Goal: Task Accomplishment & Management: Complete application form

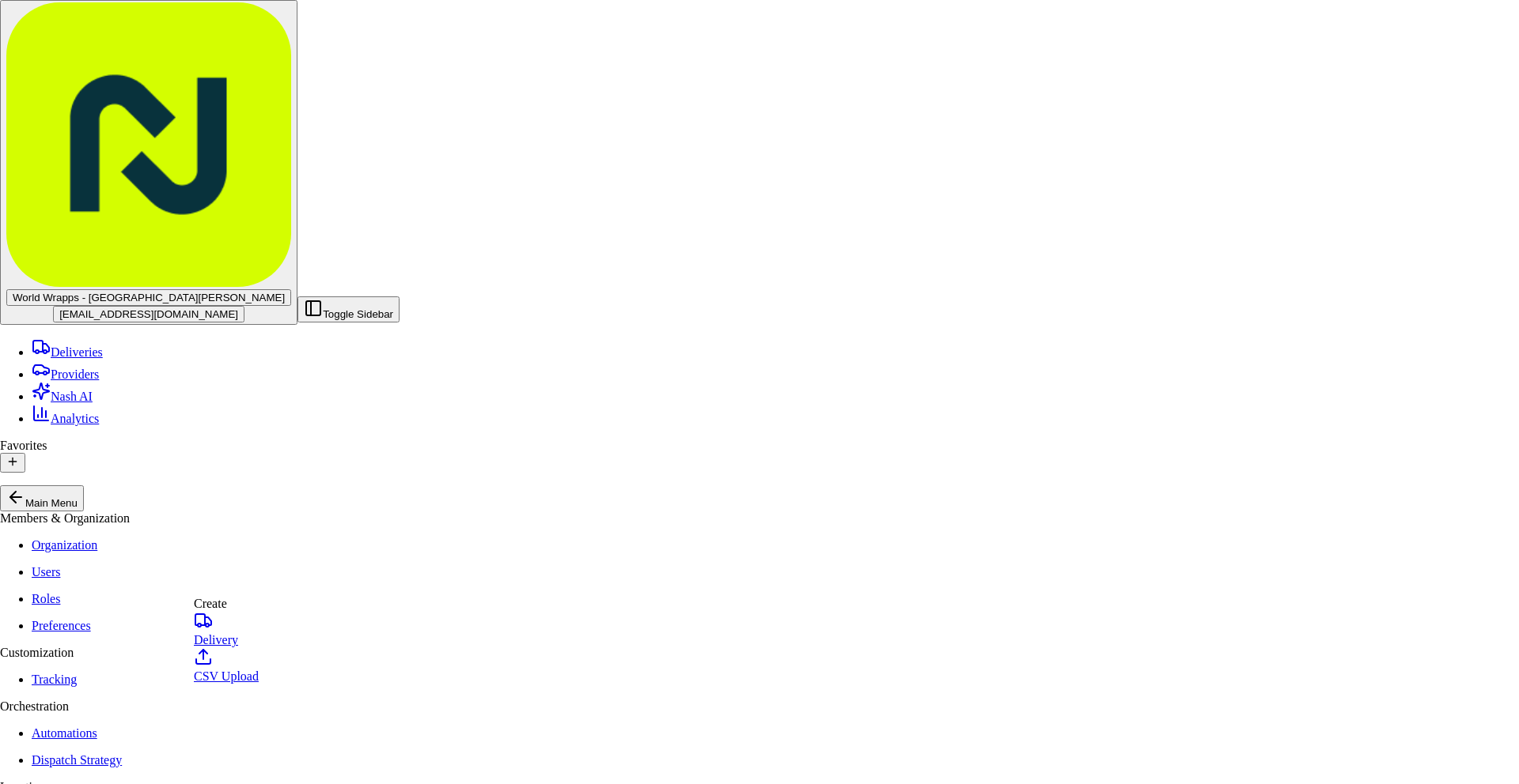
click at [245, 632] on link "Delivery" at bounding box center [227, 628] width 65 height 35
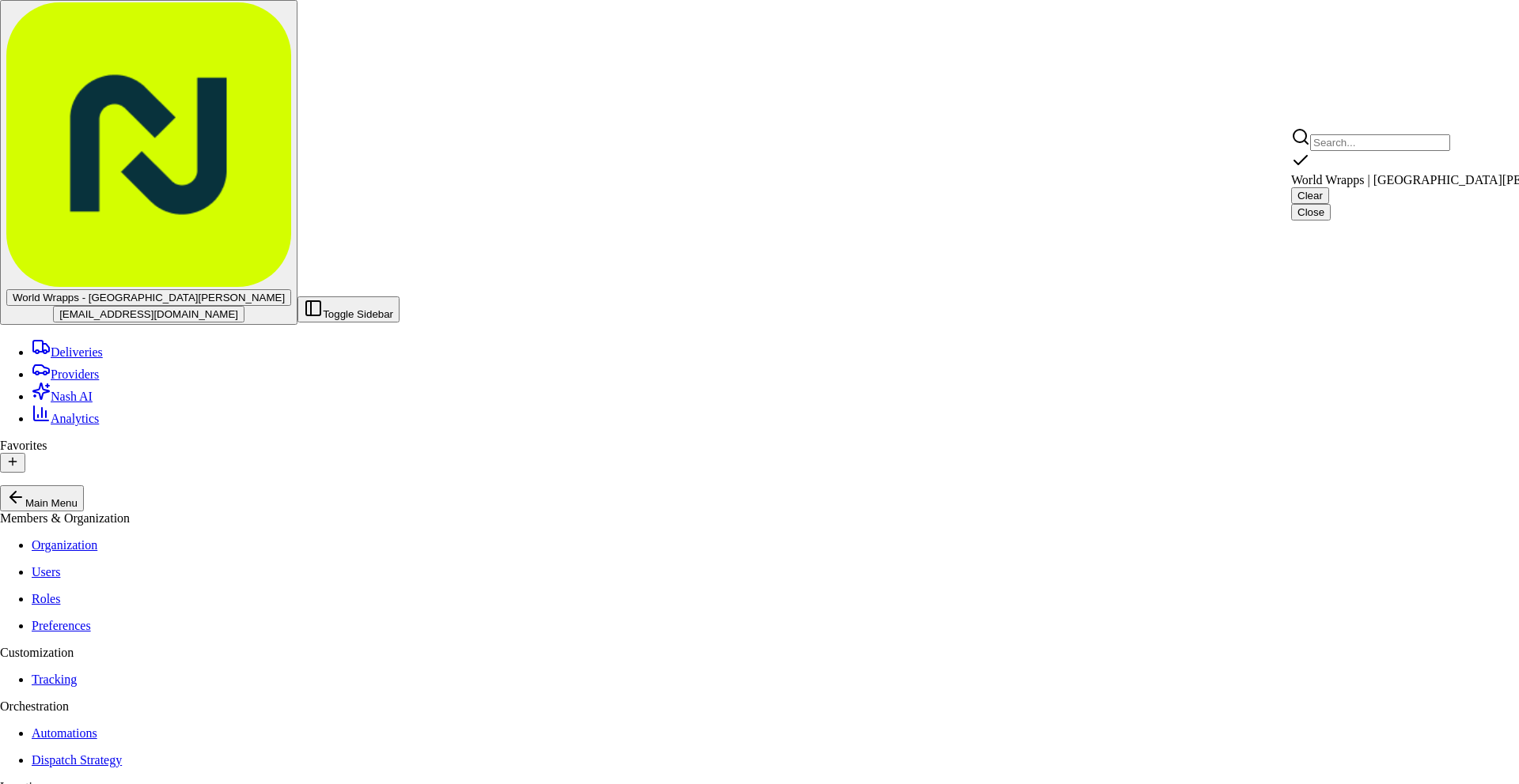
click at [1354, 174] on span "World Wrapps | [GEOGRAPHIC_DATA][PERSON_NAME]" at bounding box center [1446, 180] width 311 height 14
type input "World Wrapps | [GEOGRAPHIC_DATA][PERSON_NAME]"
type input "[STREET_ADDRESS][PERSON_NAME]"
type input "#1512"
type input "San [PERSON_NAME]"
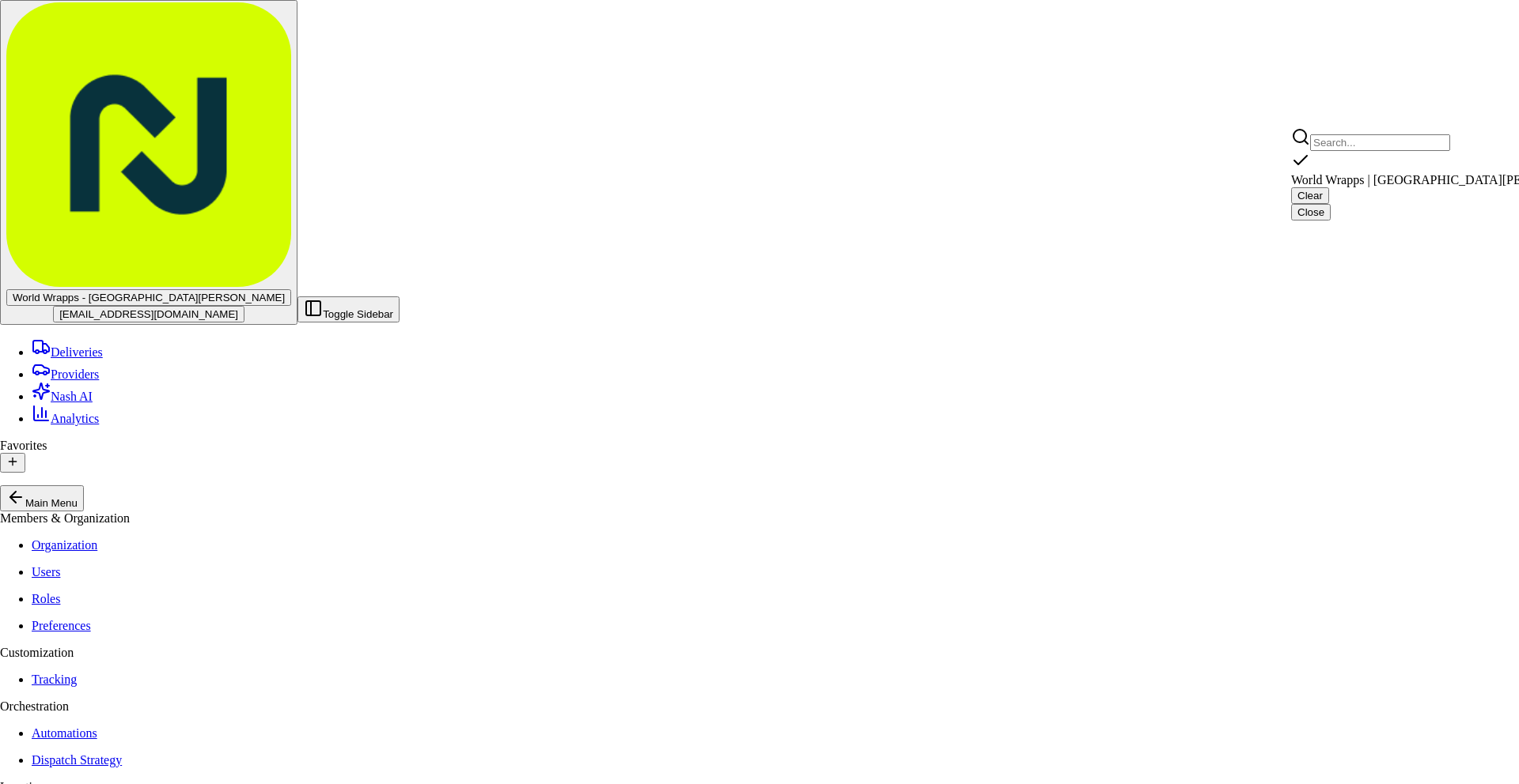
type input "US"
type input "CA"
type input "94583"
type input "[PHONE_NUMBER]"
type textarea "Pickup Order [Order #] for Customer [Customer Name]"
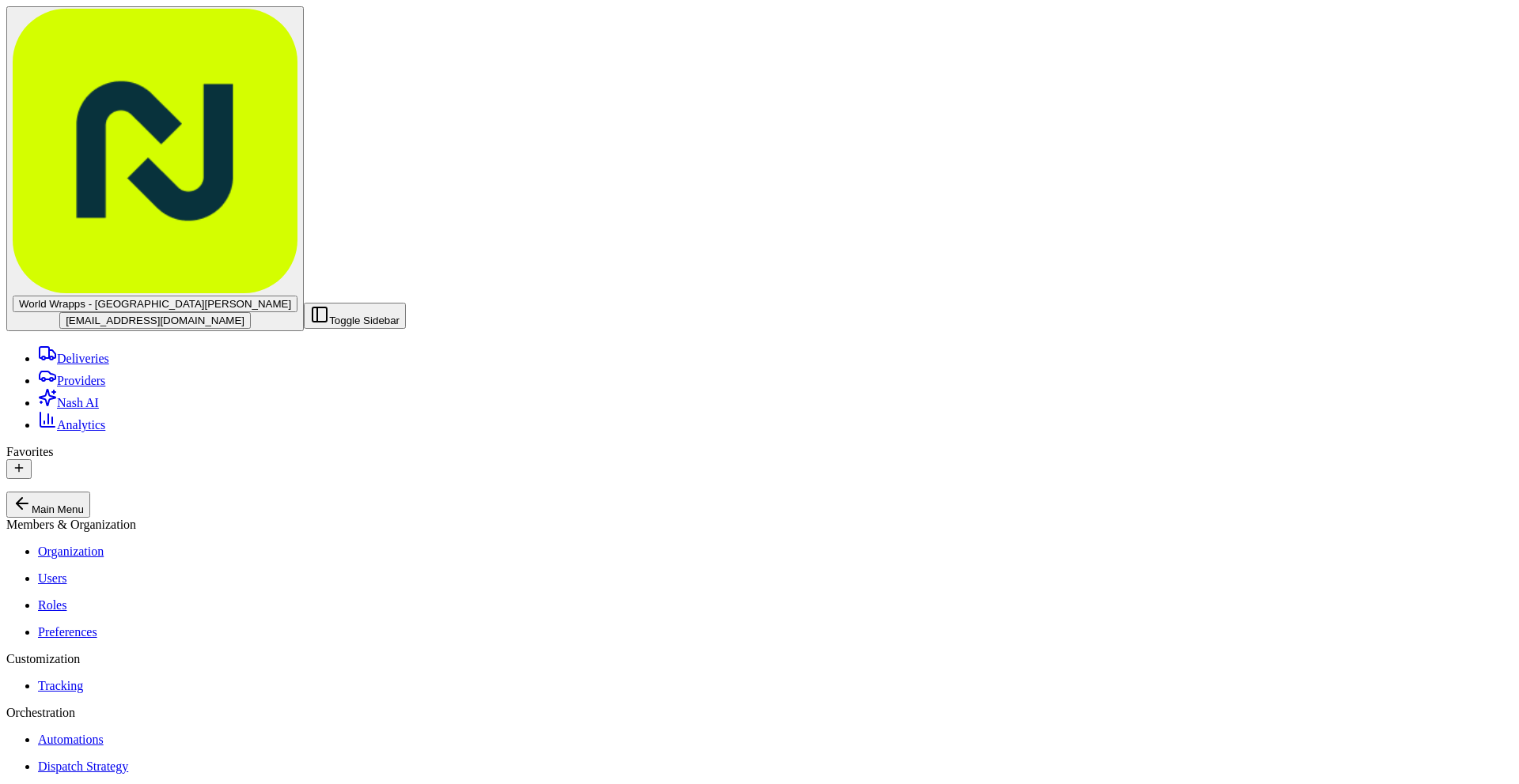
type input "[PERSON_NAME]- psychiatry dept"
type input "7"
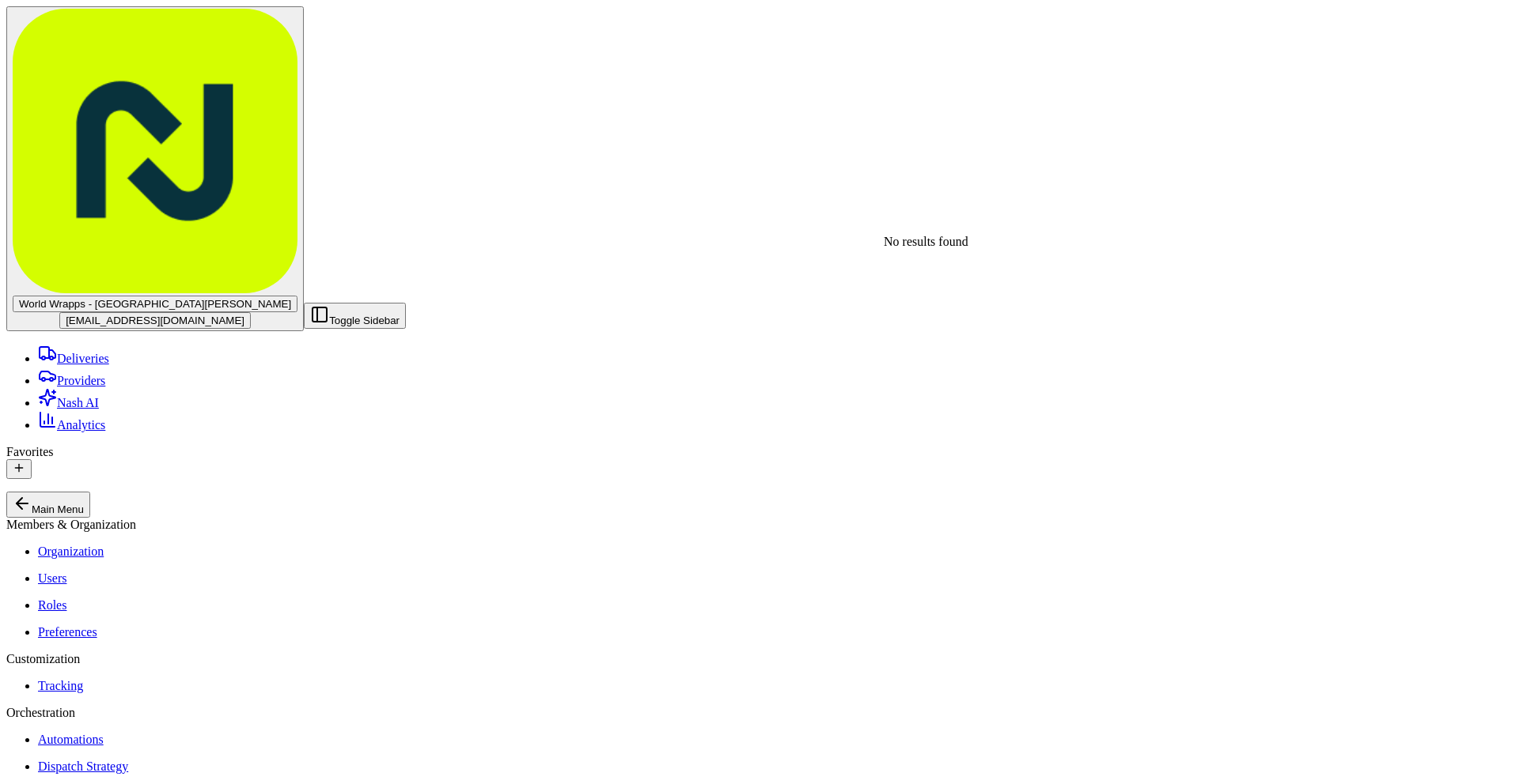
type input "[STREET_ADDRESS]"
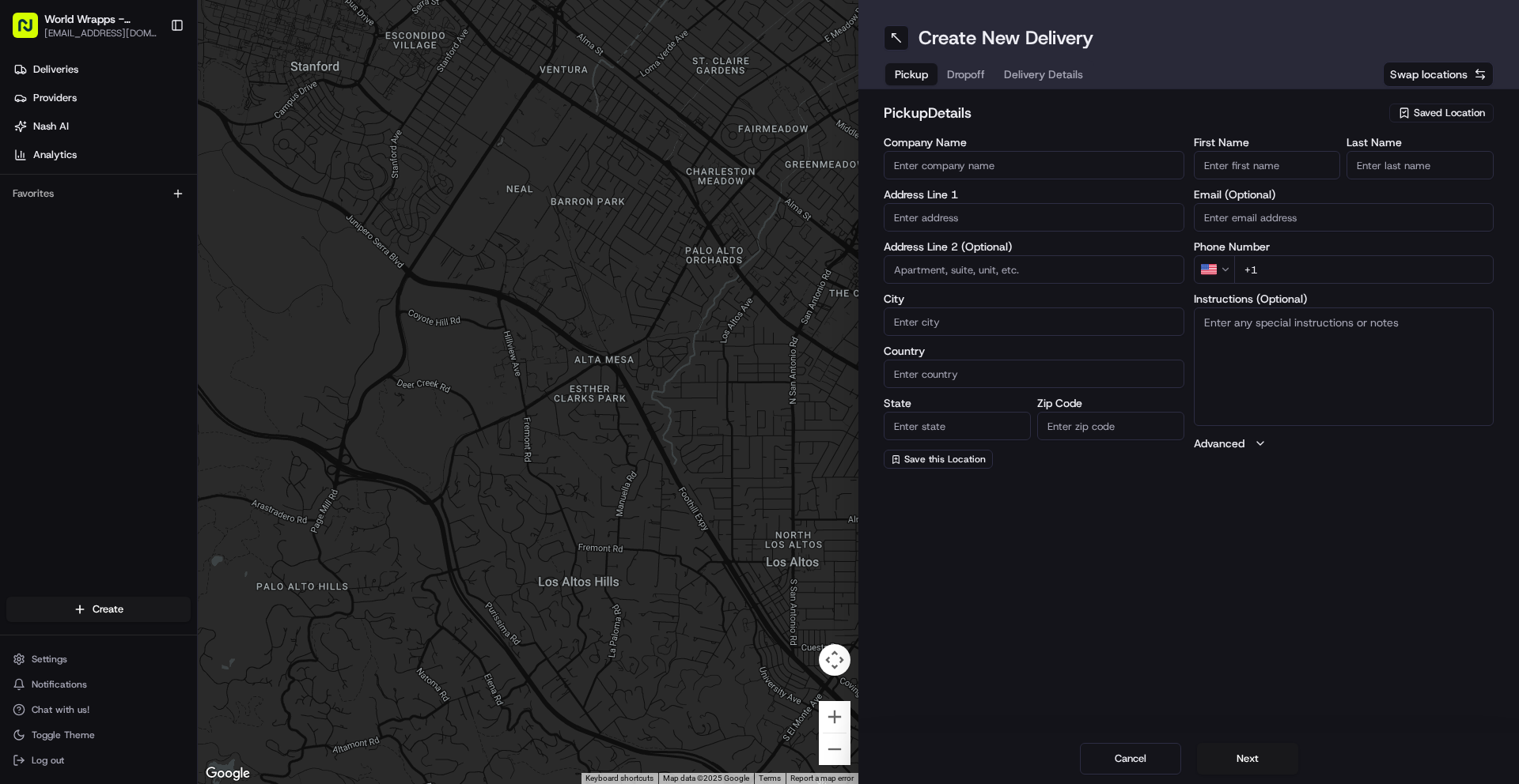
click at [1423, 112] on span "Saved Location" at bounding box center [1449, 113] width 71 height 14
click at [1393, 171] on span "World Wrapps | [GEOGRAPHIC_DATA][PERSON_NAME]" at bounding box center [1414, 180] width 195 height 29
type input "World Wrapps | [GEOGRAPHIC_DATA][PERSON_NAME]"
type input "[STREET_ADDRESS][PERSON_NAME]"
type input "#1512"
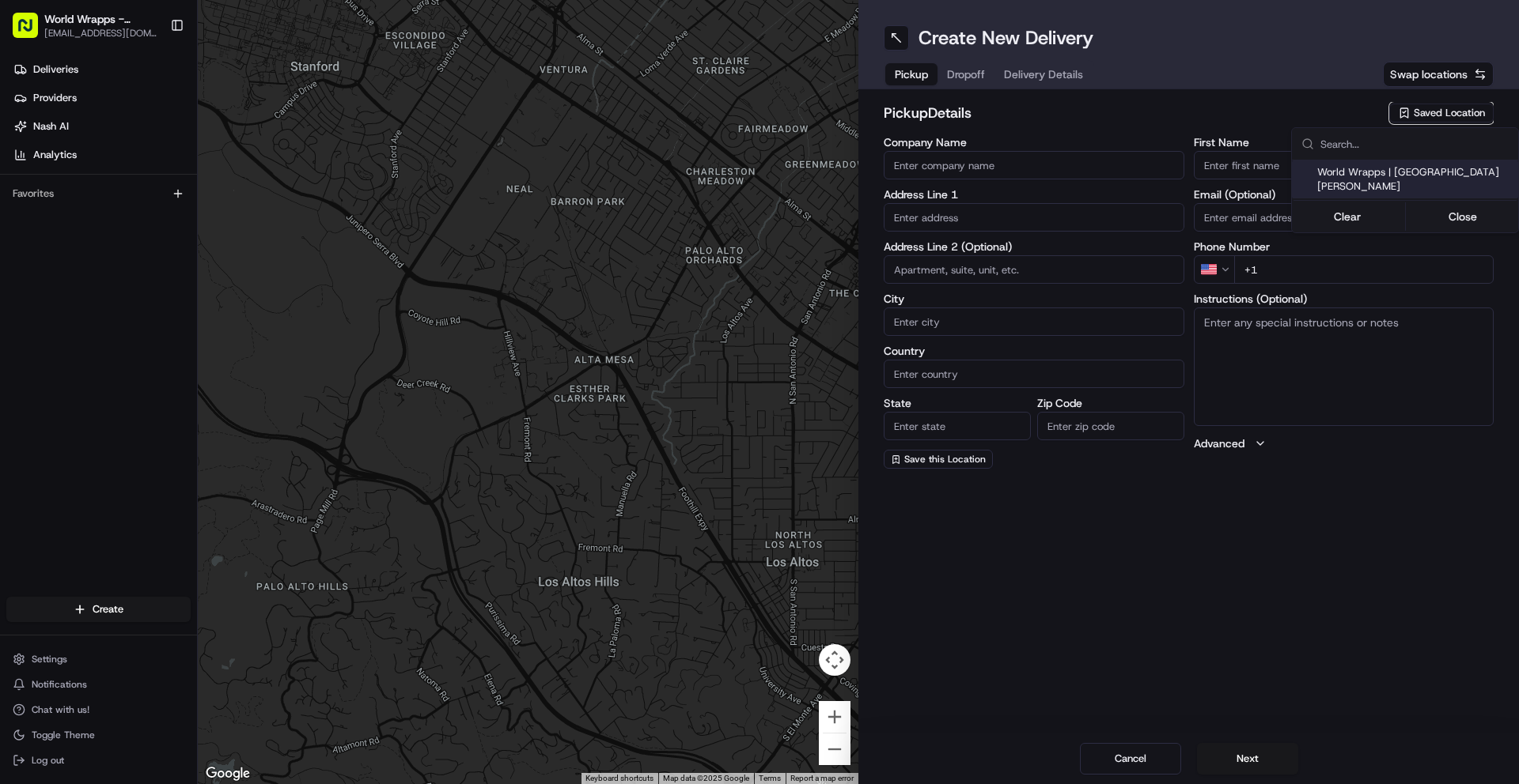
type input "San [PERSON_NAME]"
type input "US"
type input "CA"
type input "94583"
type input "[PHONE_NUMBER]"
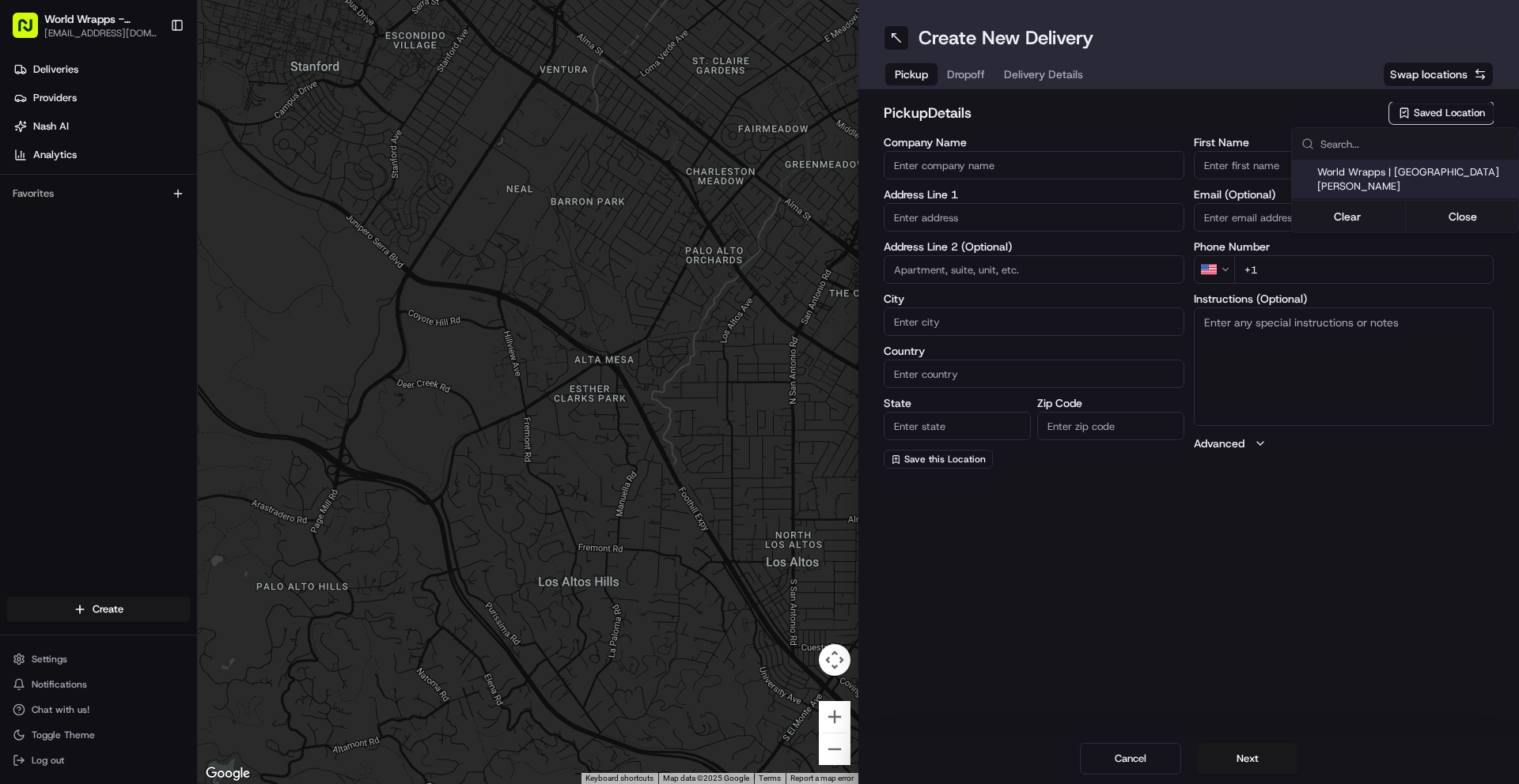
type textarea "Pickup Order [Order #] for Customer [Customer Name]"
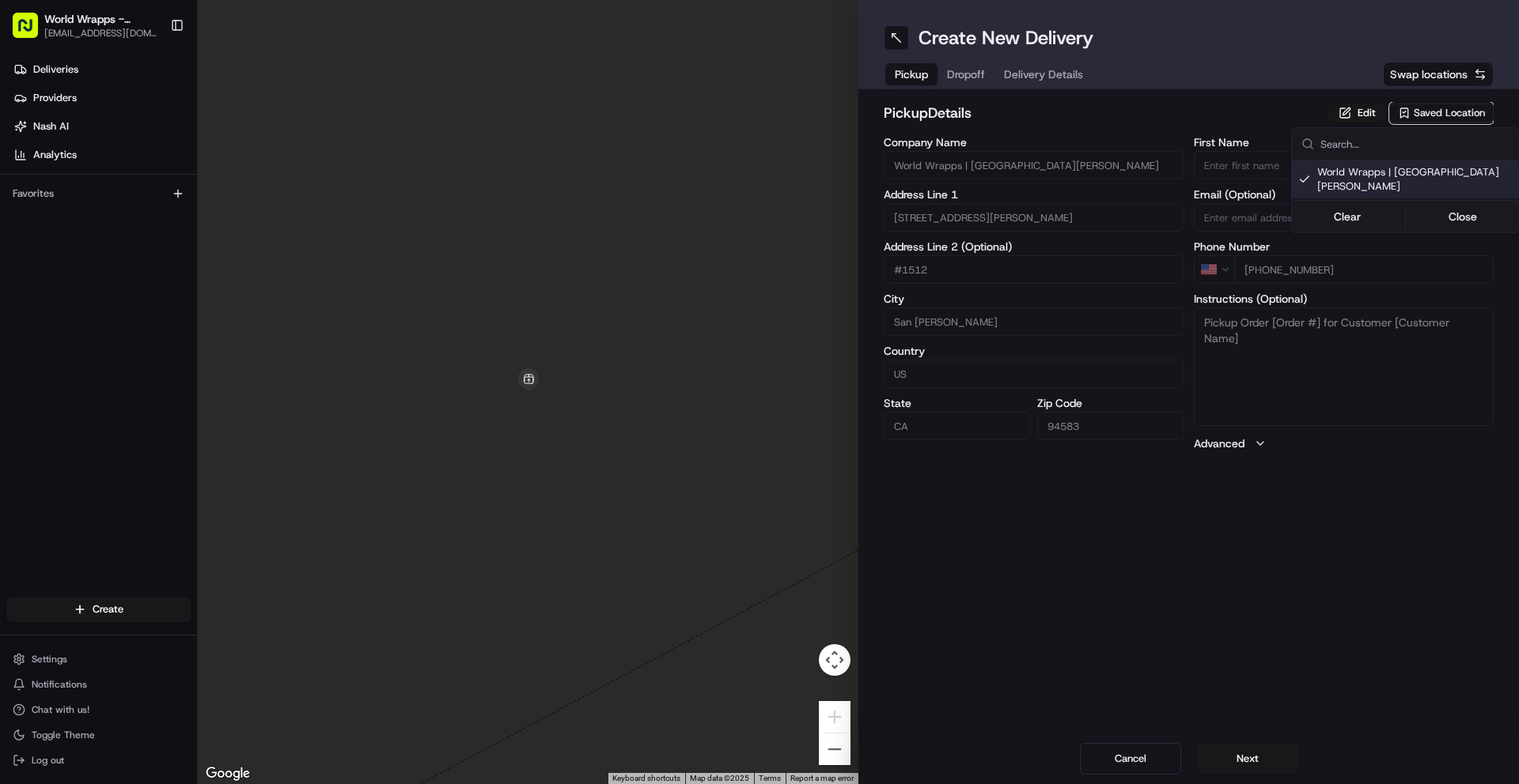
click at [1255, 769] on html "World Wrapps - [GEOGRAPHIC_DATA][PERSON_NAME] [EMAIL_ADDRESS][DOMAIN_NAME] Togg…" at bounding box center [759, 392] width 1519 height 784
click at [1240, 764] on button "Next" at bounding box center [1247, 759] width 101 height 32
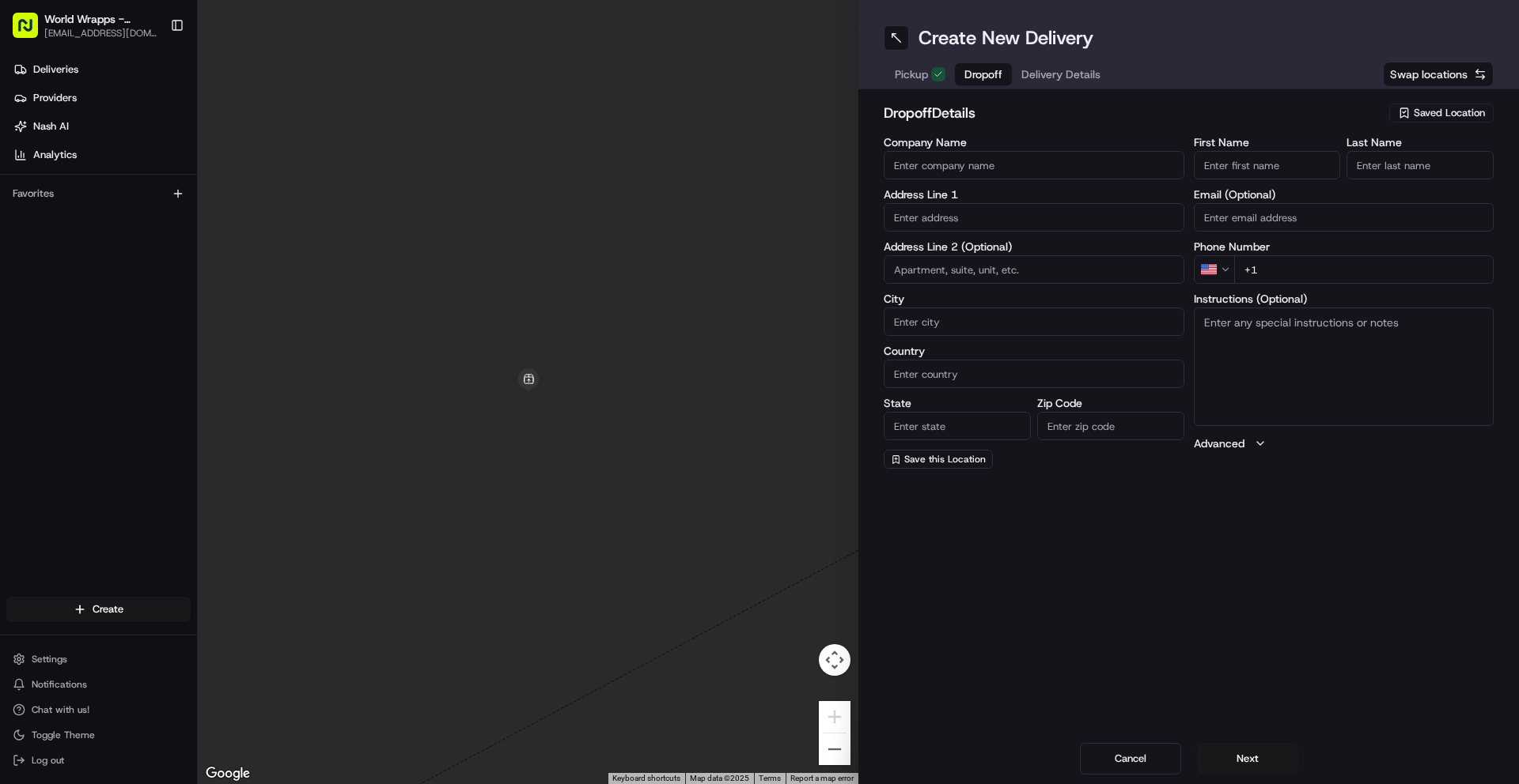
click at [977, 226] on input "text" at bounding box center [1033, 217] width 301 height 29
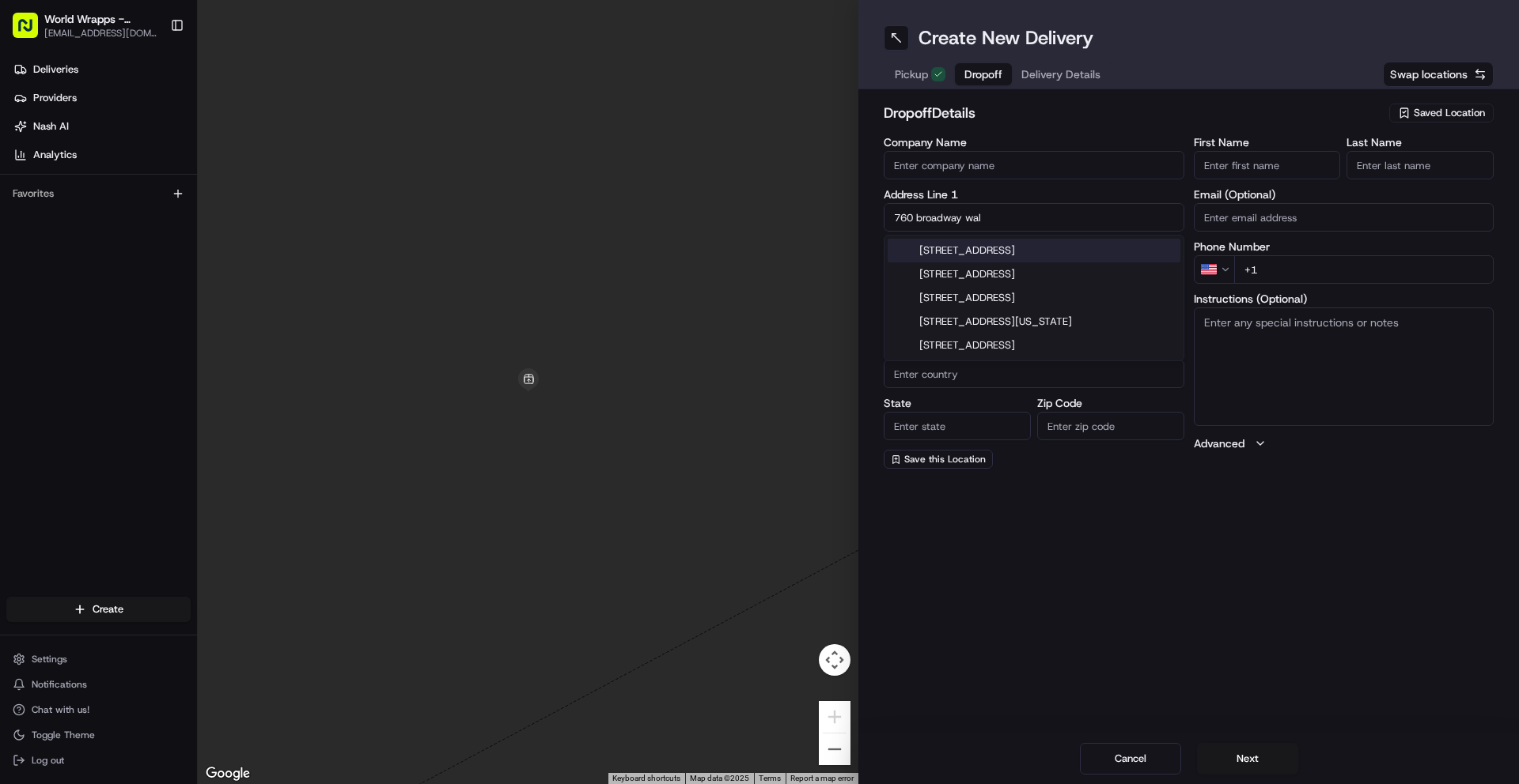
click at [956, 251] on div "760 South Broadway, Walnut Creek, CA" at bounding box center [1033, 251] width 292 height 23
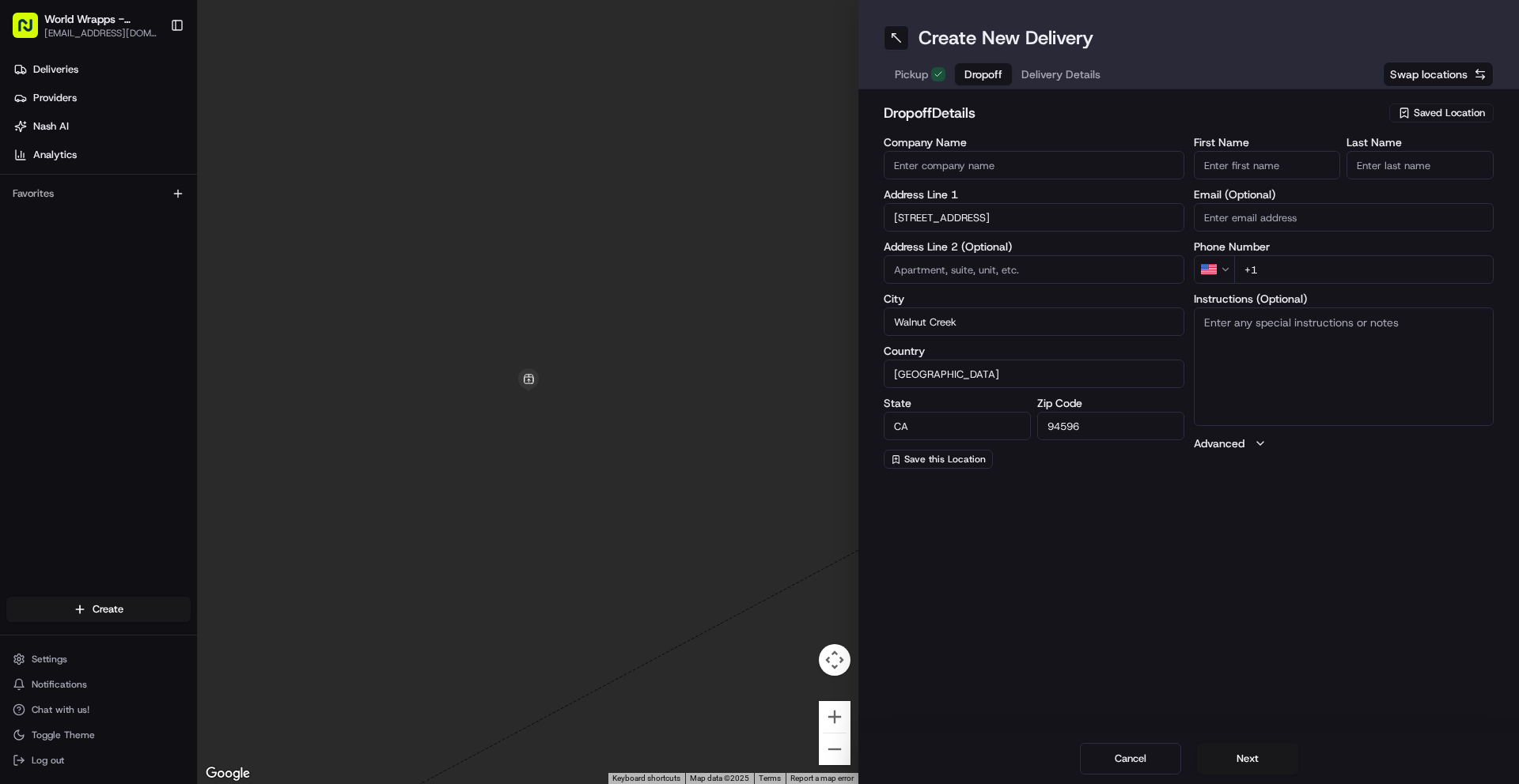
type input "760 S Broadway, Walnut Creek, CA 94596, USA"
type input "Walnut Creek"
type input "United States"
type input "CA"
type input "94596"
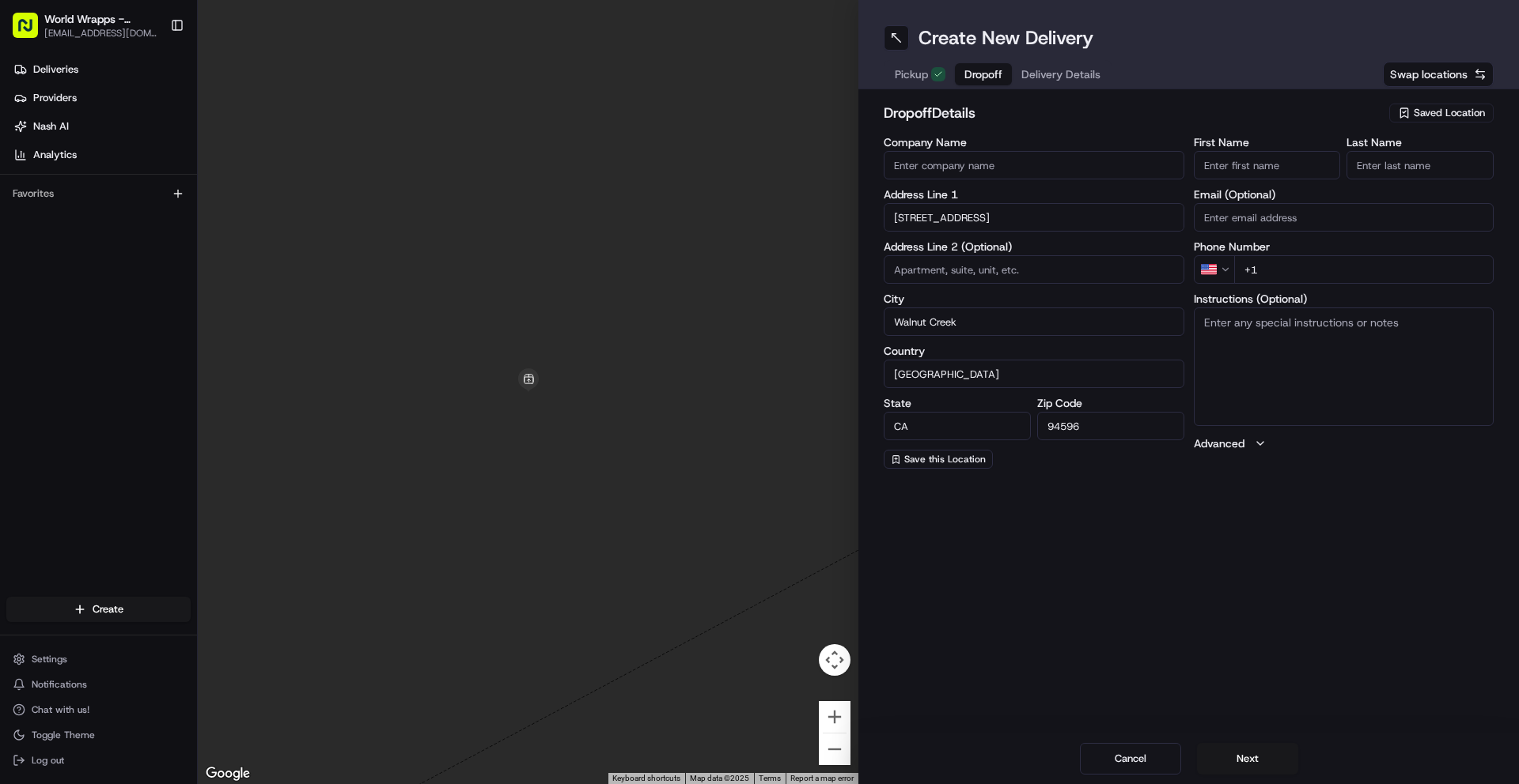
type input "760 South Broadway"
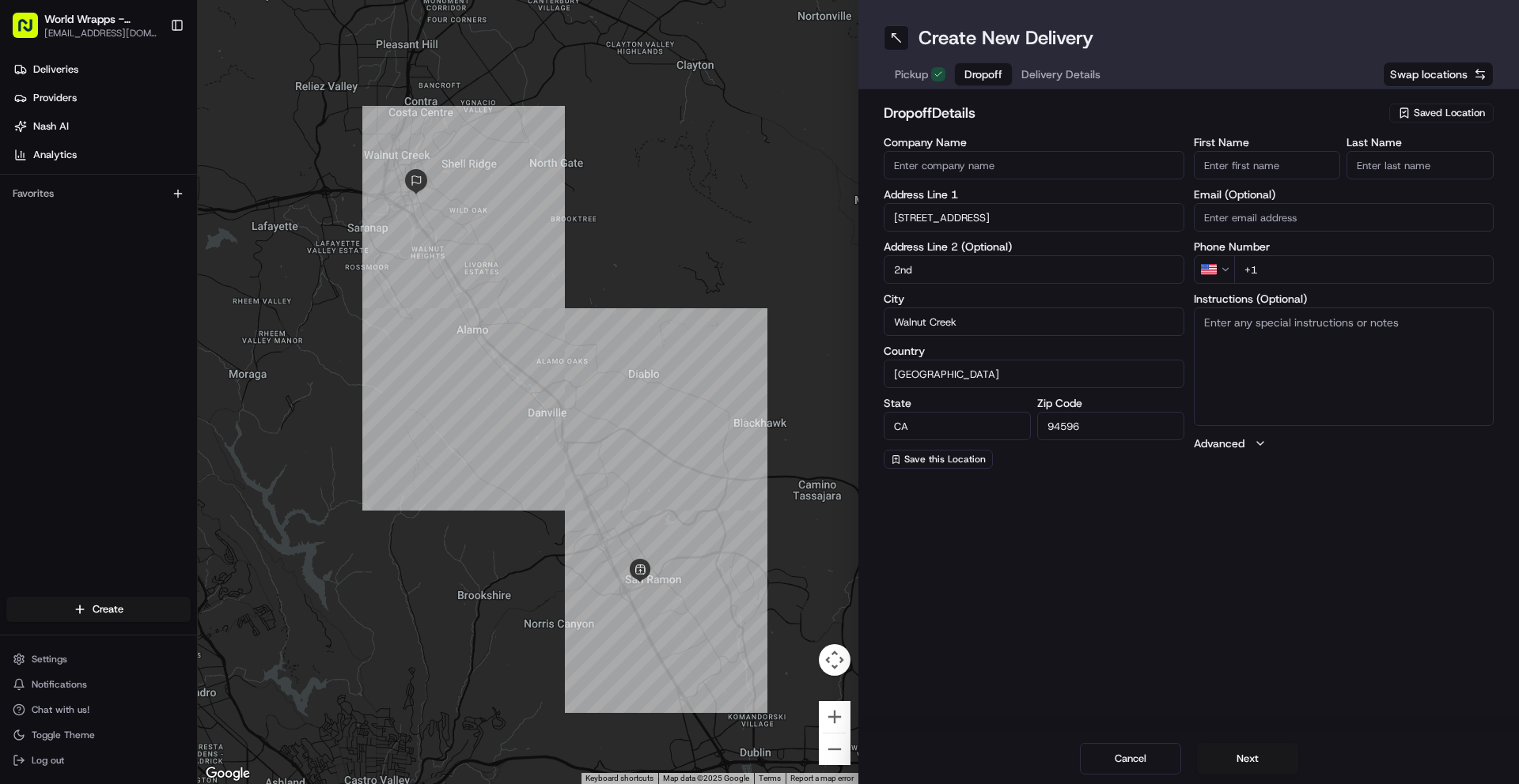
type input "2nd floor"
click at [948, 169] on input "Company Name" at bounding box center [1033, 165] width 301 height 29
type input "kaiser psychiatry deot"
click at [1046, 276] on input "2nd floor" at bounding box center [1033, 270] width 301 height 29
type input "2nd floor - pscyhiatry not the main hospital"
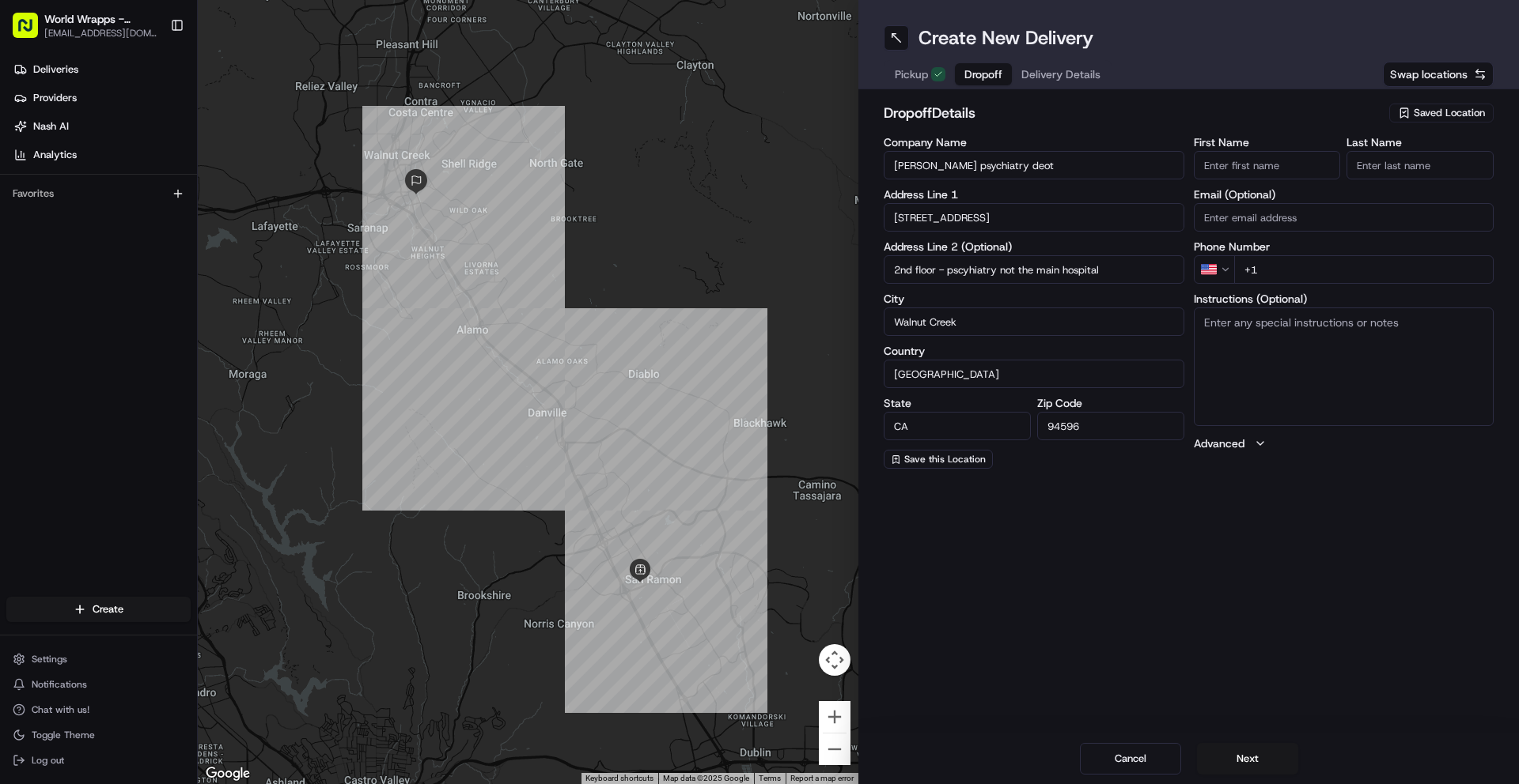
click at [1243, 171] on input "First Name" at bounding box center [1266, 165] width 147 height 29
type input "jose"
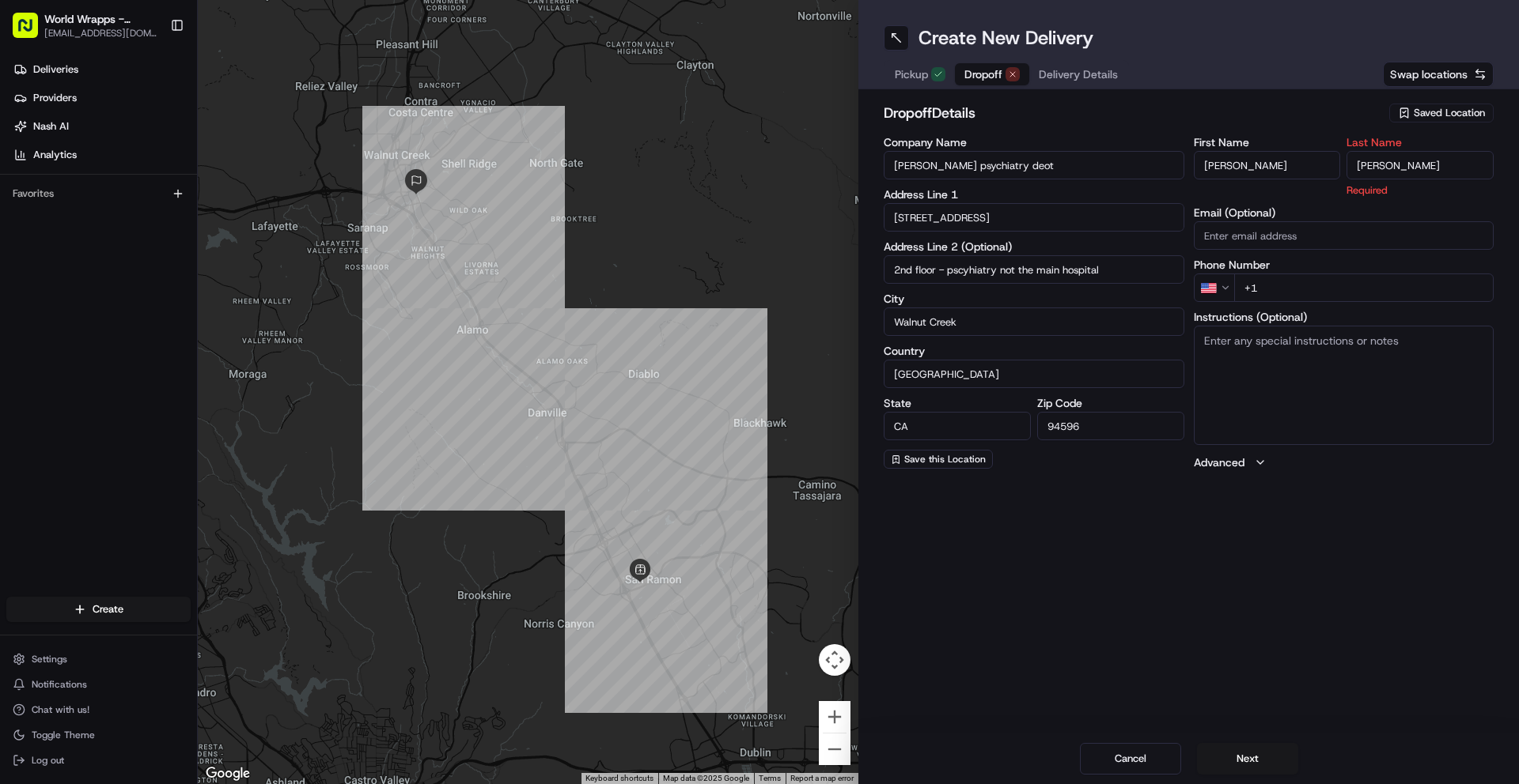
type input "chavez"
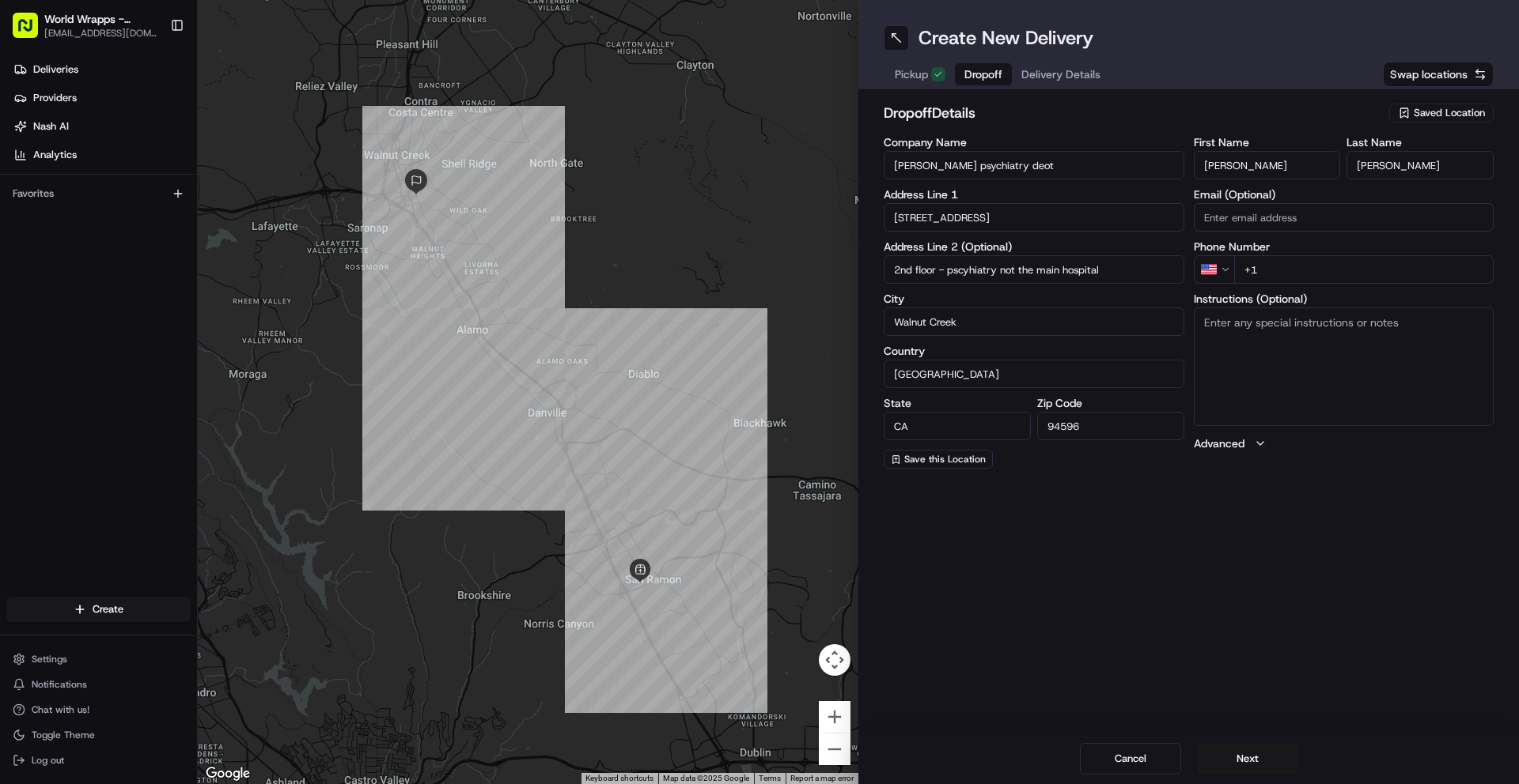
click at [1305, 268] on input "+1" at bounding box center [1364, 270] width 260 height 29
type input "+1 925 499 6306"
click at [1260, 342] on textarea "Instructions (Optional)" at bounding box center [1343, 366] width 301 height 118
type textarea "please call guest with any questions"
click at [1250, 760] on button "Next" at bounding box center [1247, 759] width 101 height 32
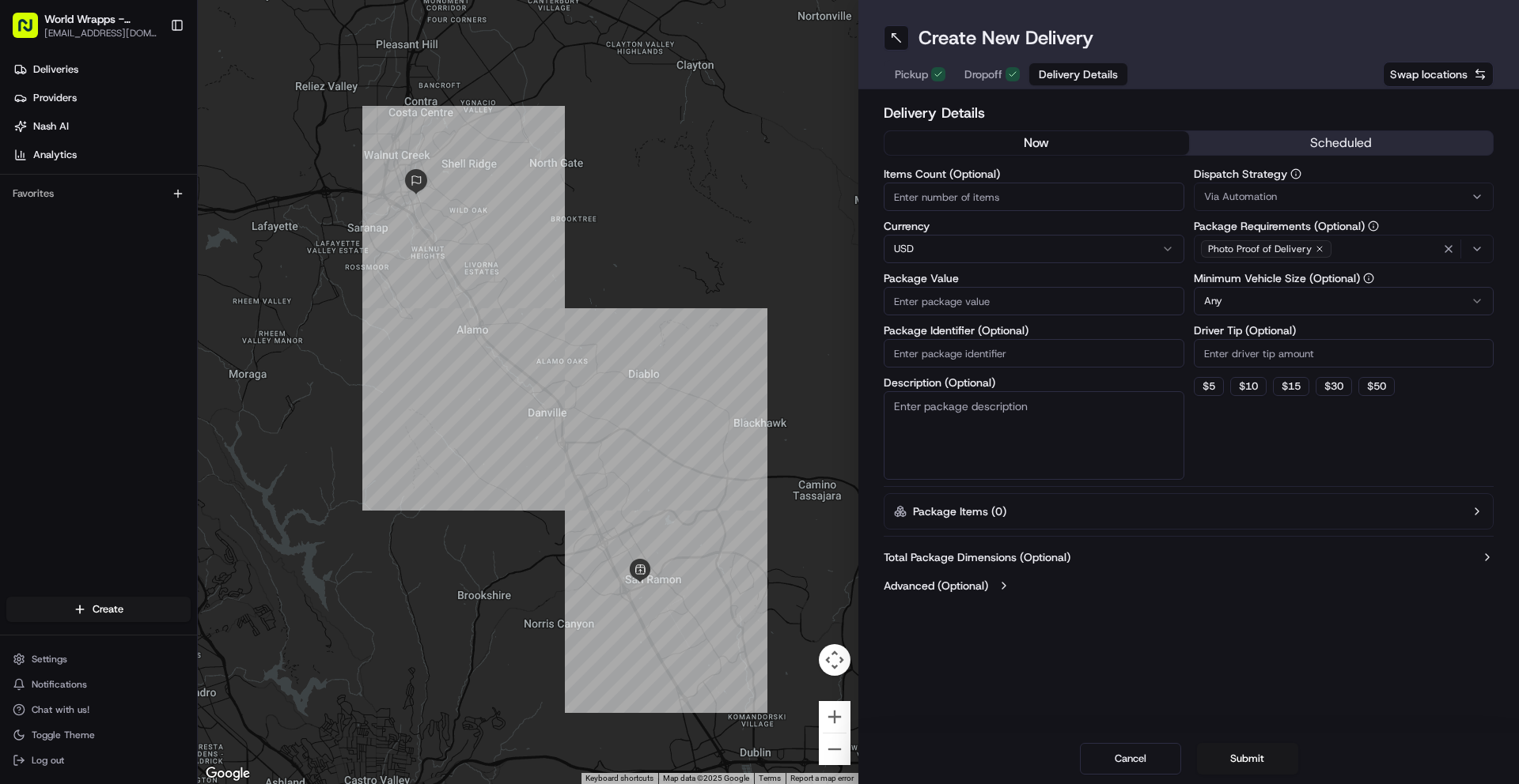
click at [981, 306] on input "Package Value" at bounding box center [1033, 301] width 301 height 29
type input "150"
click at [1249, 291] on html "World Wrapps - San Ramon adedai@worldwrapps.com Toggle Sidebar Deliveries Provi…" at bounding box center [759, 392] width 1519 height 784
click at [1258, 391] on button "$ 10" at bounding box center [1248, 386] width 36 height 19
type input "10"
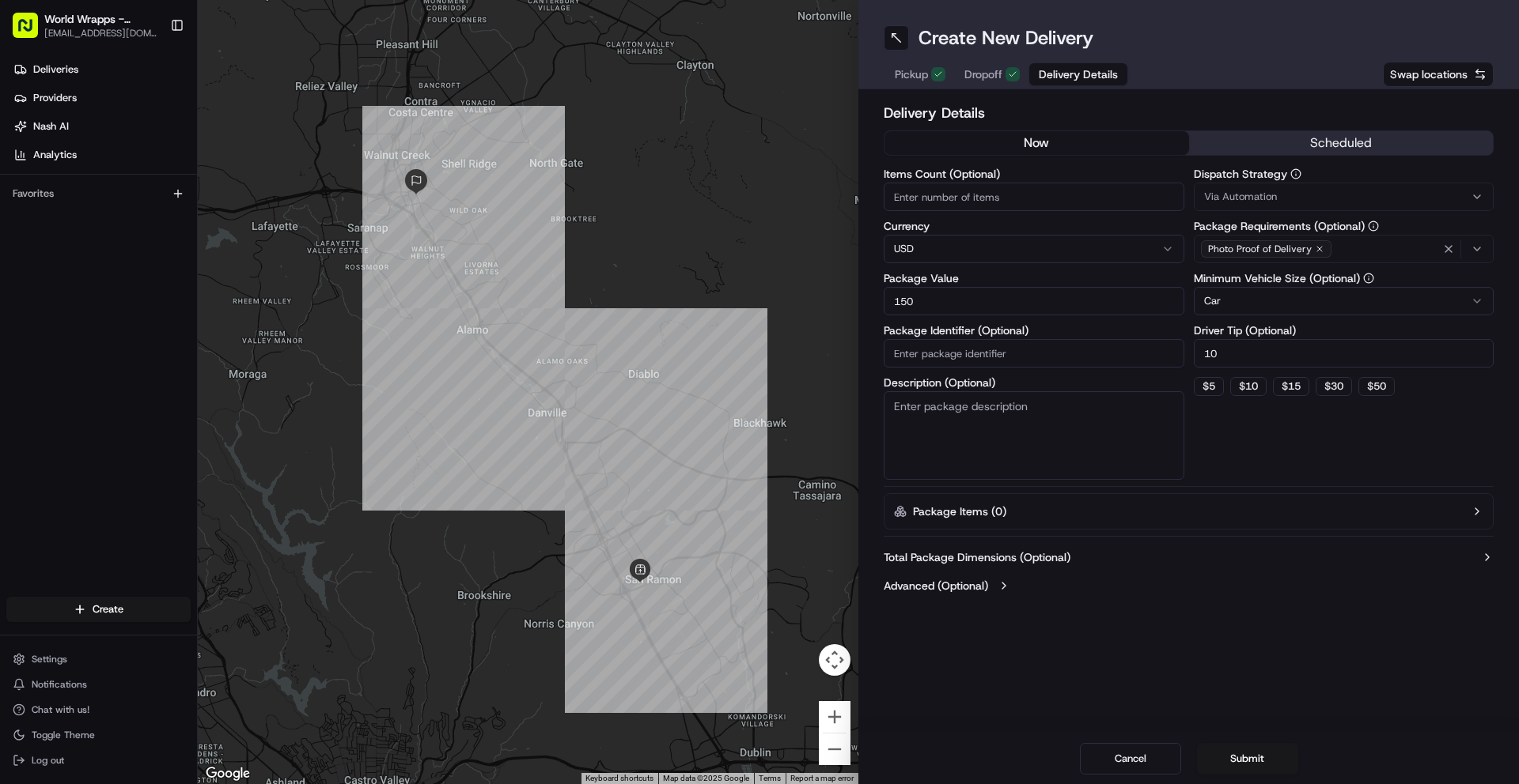
click at [1295, 202] on div "Via Automation" at bounding box center [1344, 197] width 292 height 14
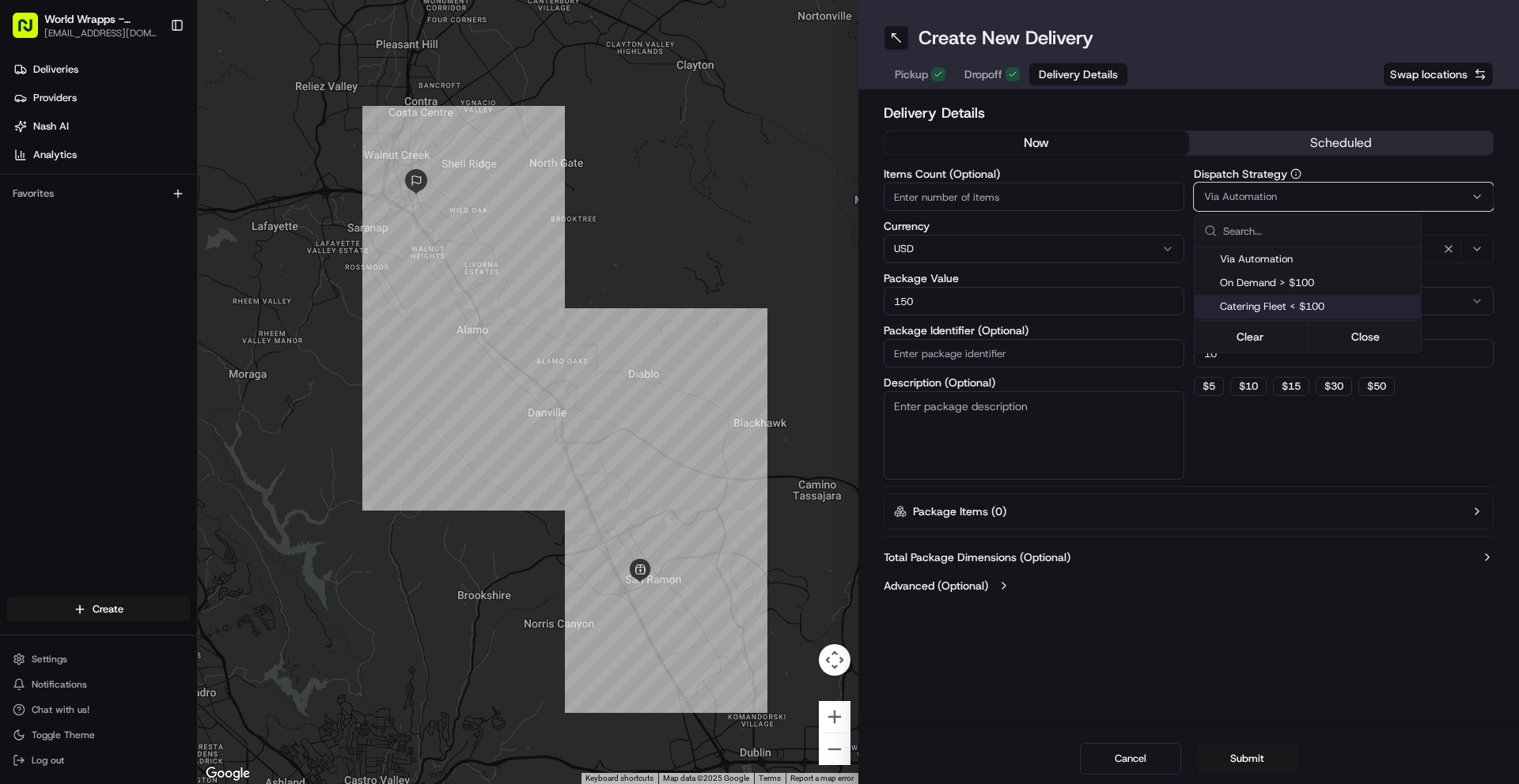
click at [1279, 310] on span "Catering Fleet < $100" at bounding box center [1317, 307] width 195 height 14
click at [1235, 148] on html "World Wrapps - San Ramon adedai@worldwrapps.com Toggle Sidebar Deliveries Provi…" at bounding box center [759, 392] width 1519 height 784
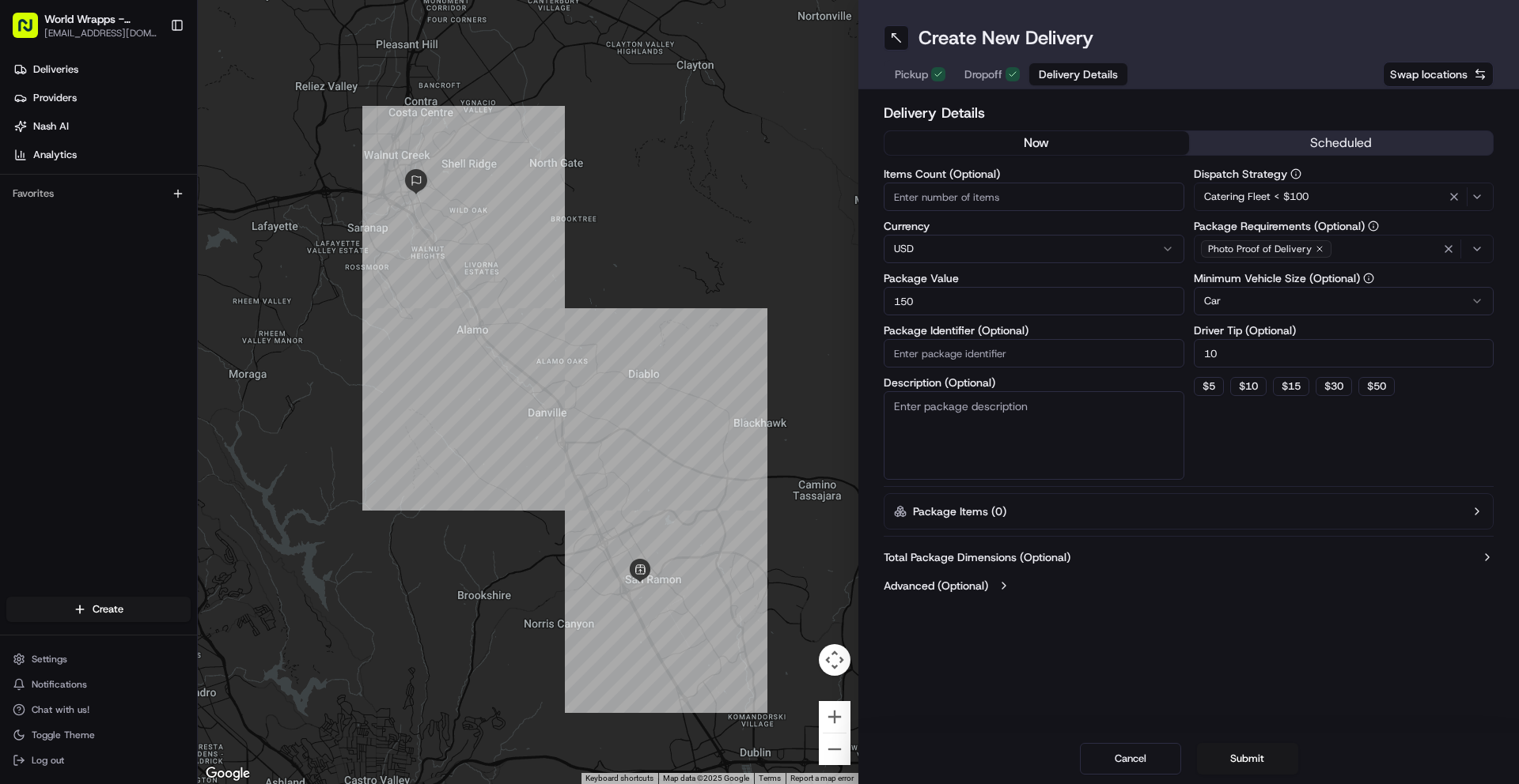
click at [1247, 151] on button "scheduled" at bounding box center [1340, 143] width 304 height 23
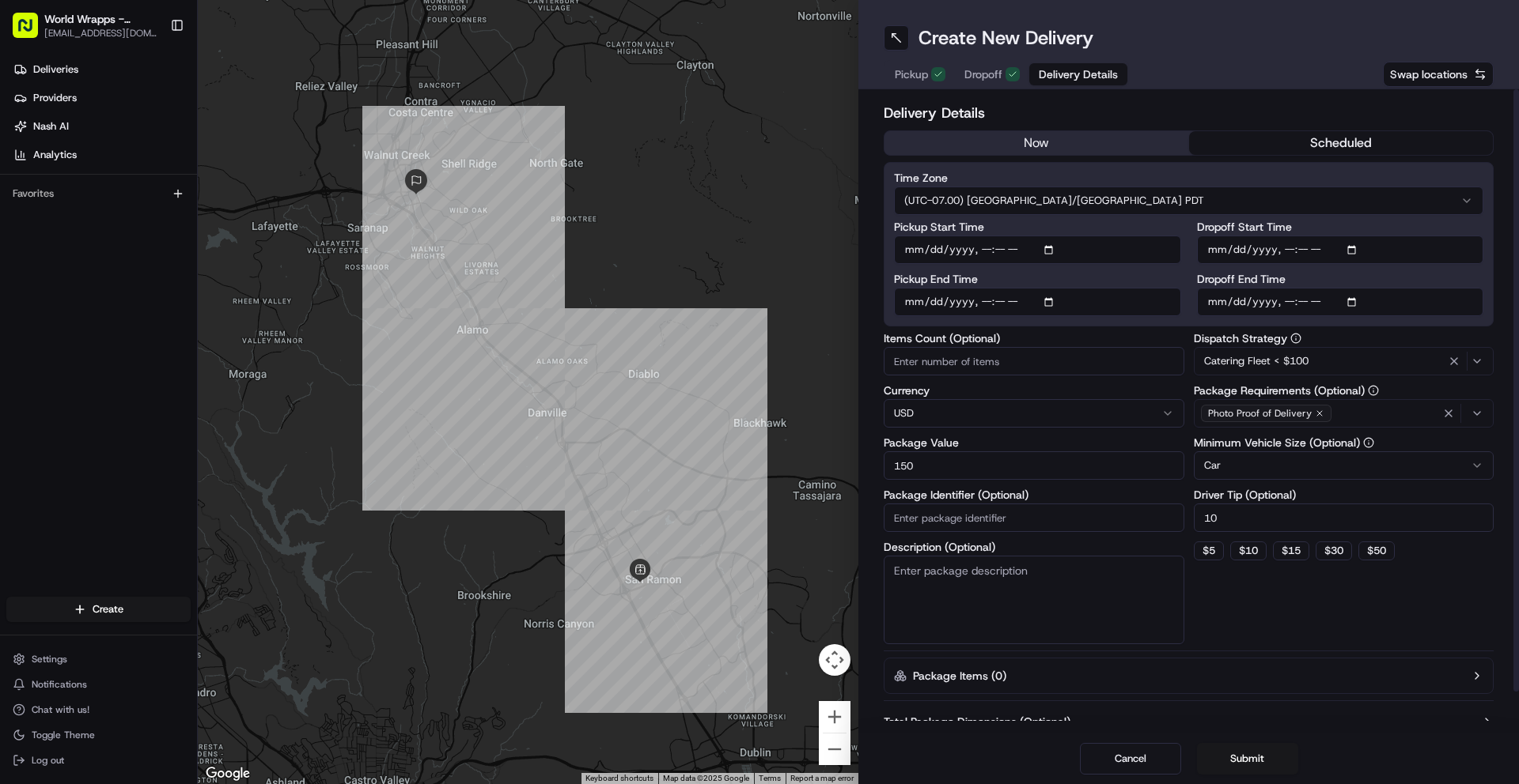
click at [1056, 251] on input "Pickup Start Time" at bounding box center [1037, 250] width 287 height 29
type input "2025-08-25T11:01"
click at [1150, 253] on input "Pickup Start Time" at bounding box center [1037, 250] width 287 height 29
click at [1064, 301] on input "Pickup End Time" at bounding box center [1037, 302] width 287 height 29
click at [1060, 302] on input "Pickup End Time" at bounding box center [1037, 302] width 287 height 29
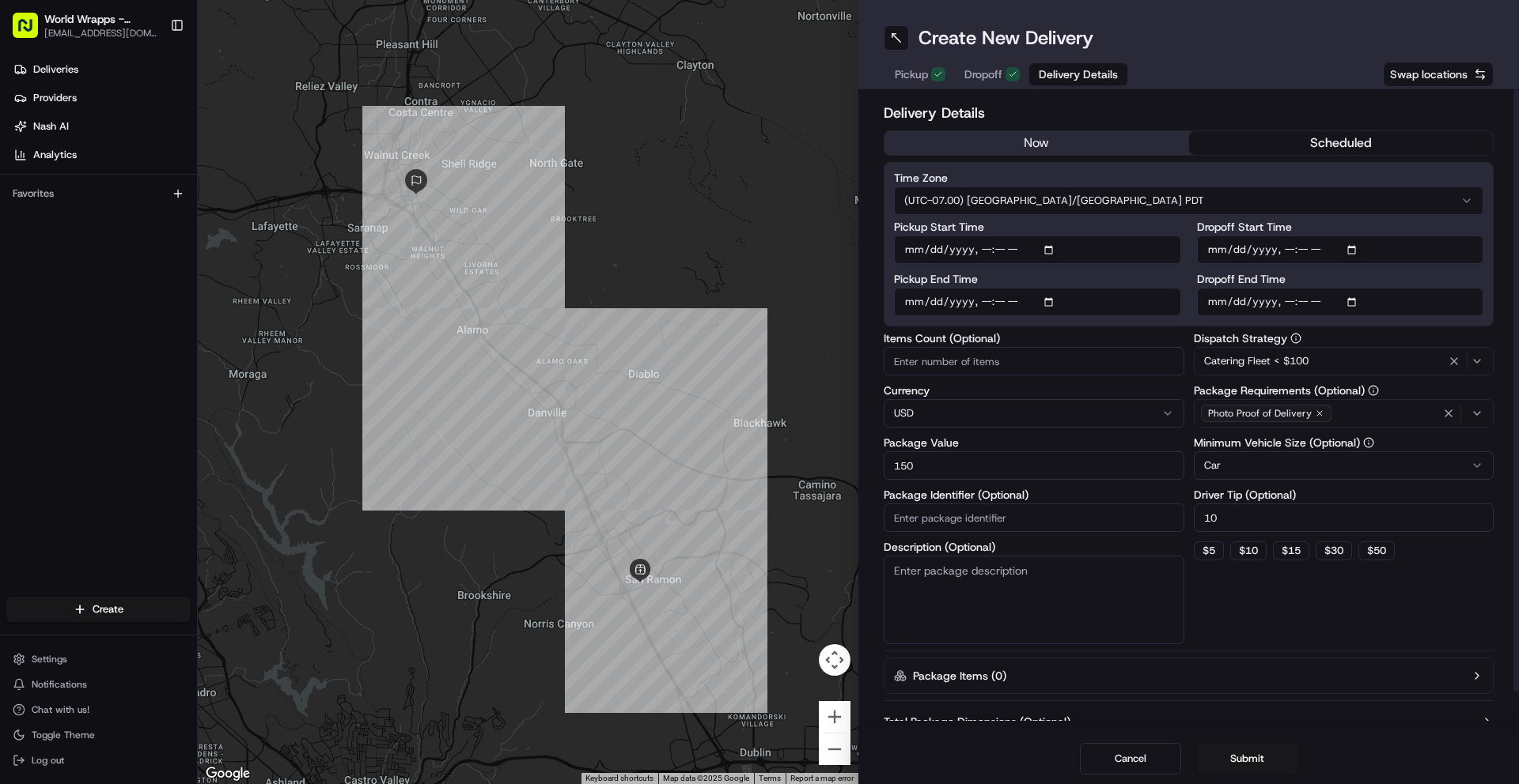
click at [1059, 302] on input "Pickup End Time" at bounding box center [1037, 302] width 287 height 29
click at [1055, 303] on input "Pickup End Time" at bounding box center [1037, 302] width 287 height 29
type input "2025-08-25T11:02"
click at [1366, 257] on input "Dropoff Start Time" at bounding box center [1340, 250] width 287 height 29
click at [1359, 256] on input "Dropoff Start Time" at bounding box center [1340, 250] width 287 height 29
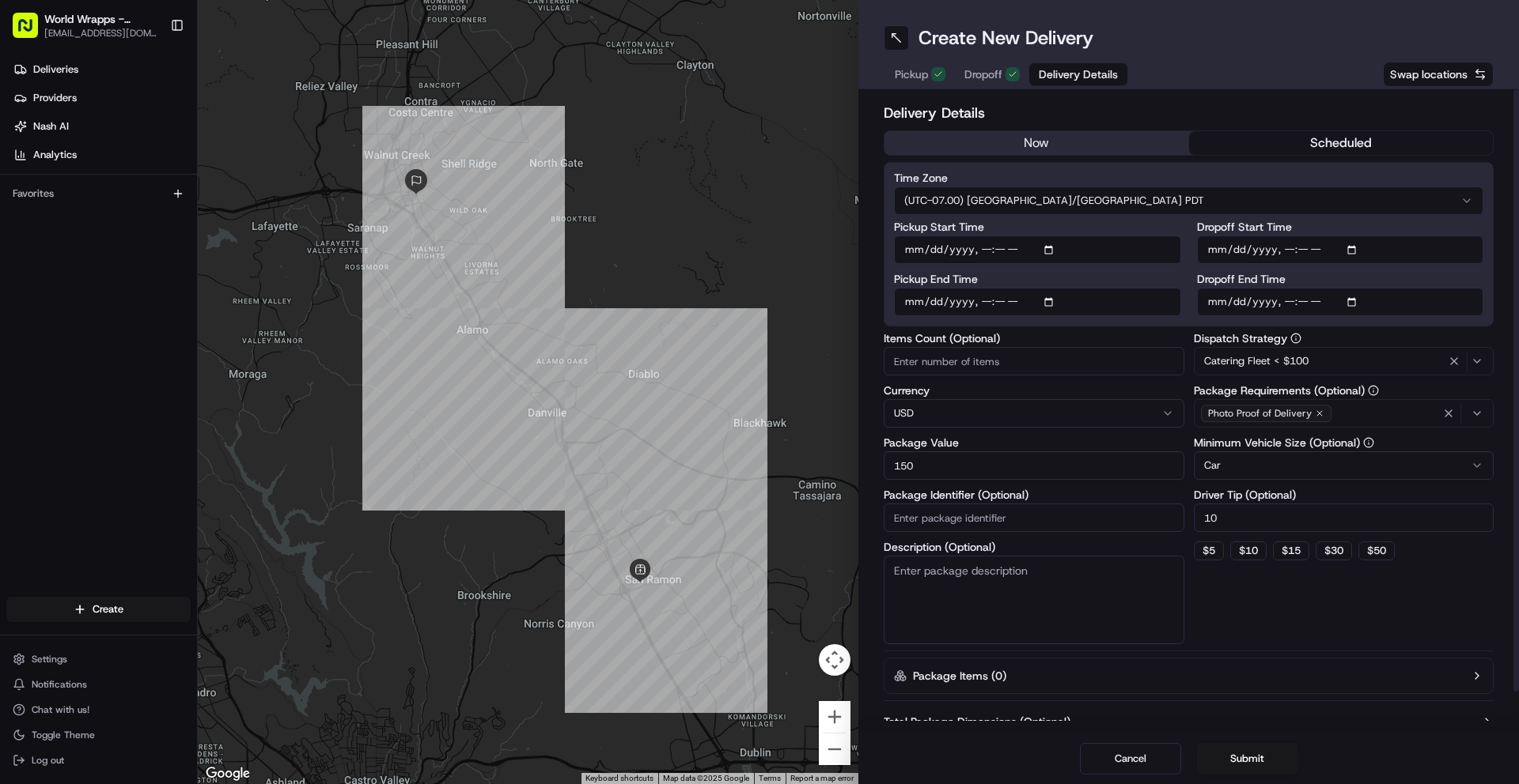
click at [1349, 250] on input "Dropoff Start Time" at bounding box center [1340, 250] width 287 height 29
click at [1351, 251] on input "Dropoff Start Time" at bounding box center [1340, 250] width 287 height 29
type input "2025-08-25T11:35"
click at [1487, 254] on div "Time Zone (UTC-07.00) America/Los Angeles PDT Pickup Start Time Pickup End Time…" at bounding box center [1189, 244] width 610 height 164
click at [1360, 303] on input "Dropoff End Time" at bounding box center [1340, 302] width 287 height 29
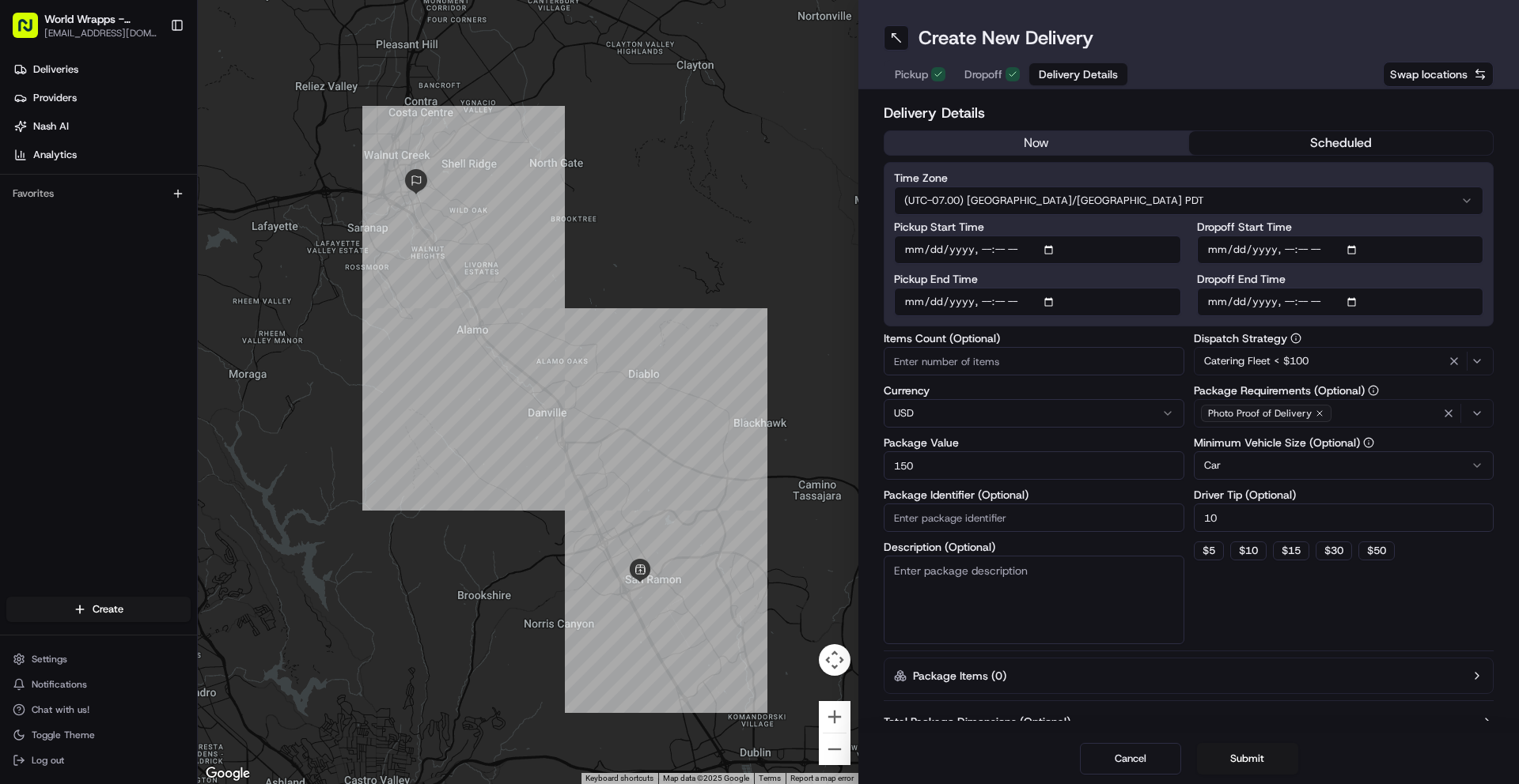
type input "2025-08-25T11:37"
click at [1507, 304] on div "Delivery Details now scheduled Time Zone (UTC-07.00) America/Los Angeles PDT Pi…" at bounding box center [1189, 411] width 661 height 644
click at [1242, 762] on button "Submit" at bounding box center [1247, 759] width 101 height 32
